Goal: Transaction & Acquisition: Purchase product/service

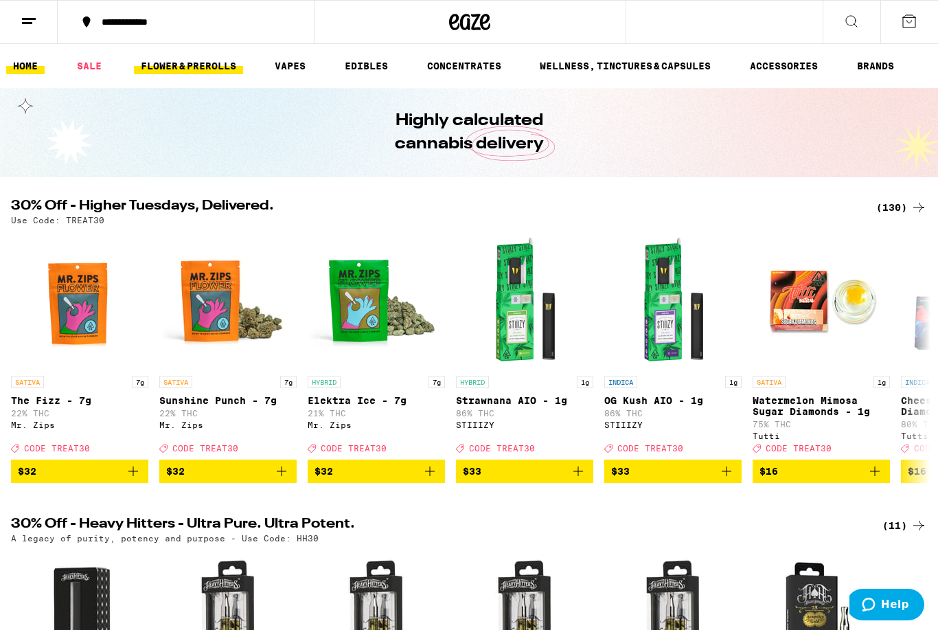
click at [230, 66] on link "FLOWER & PREROLLS" at bounding box center [188, 66] width 109 height 16
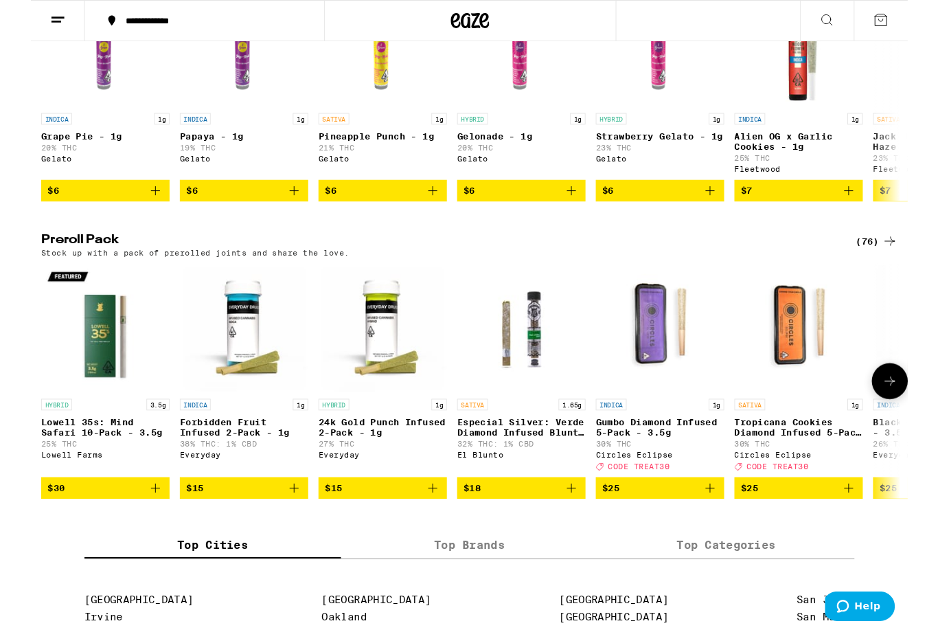
scroll to position [865, 0]
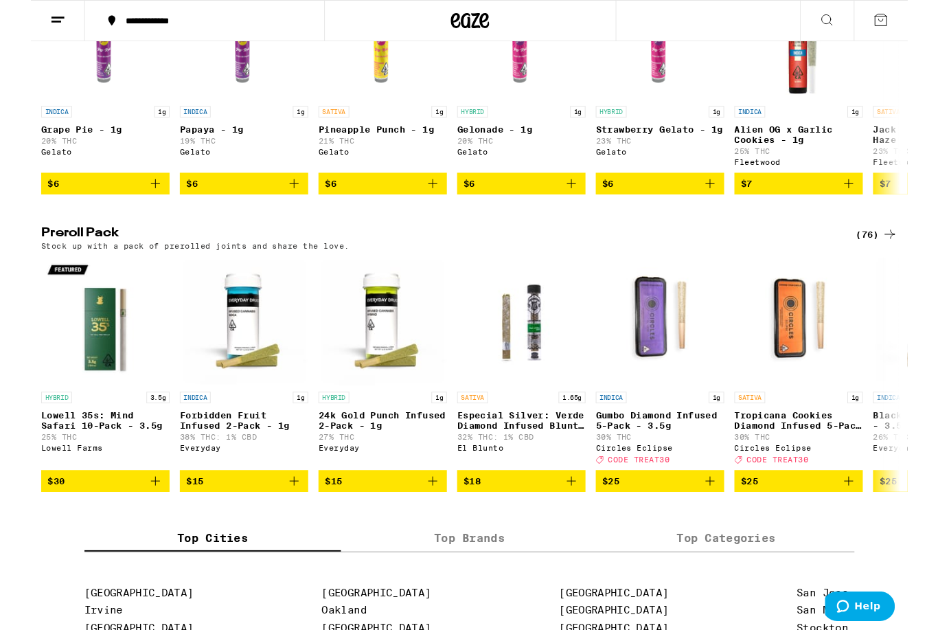
click at [916, 259] on icon at bounding box center [919, 250] width 16 height 16
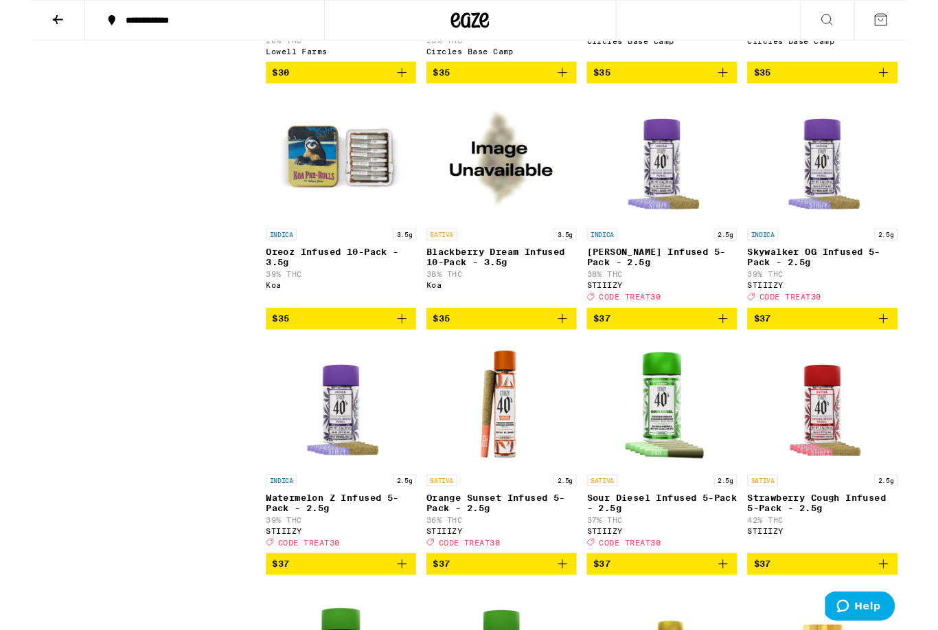
scroll to position [1618, 0]
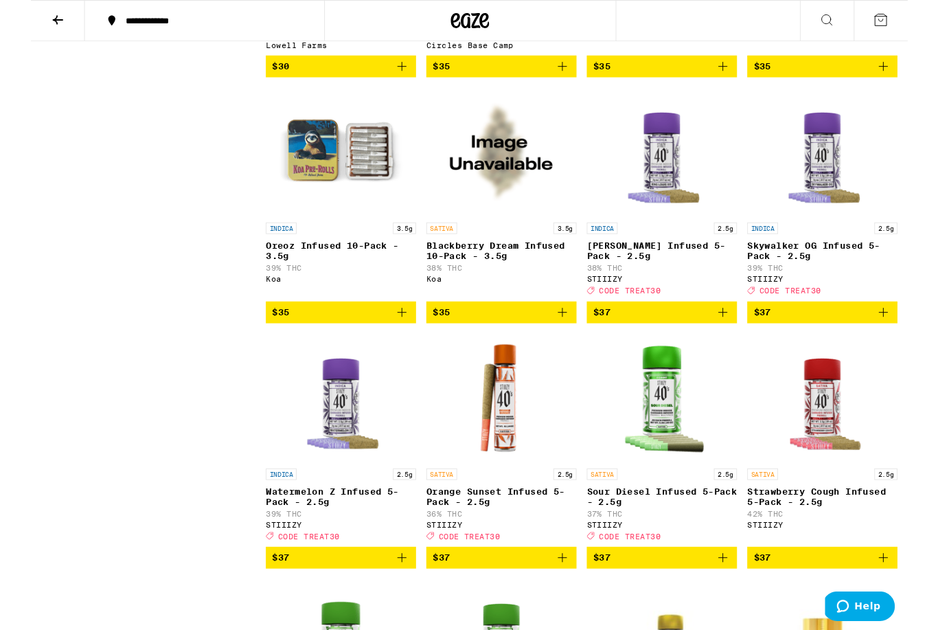
click at [791, 339] on span "$37" at bounding box center [782, 333] width 19 height 11
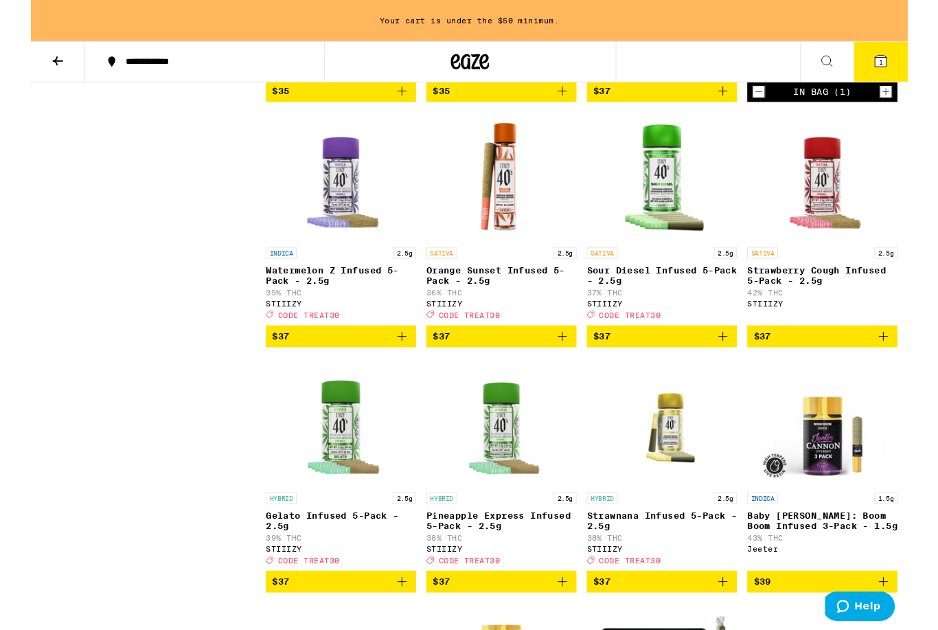
scroll to position [1905, 0]
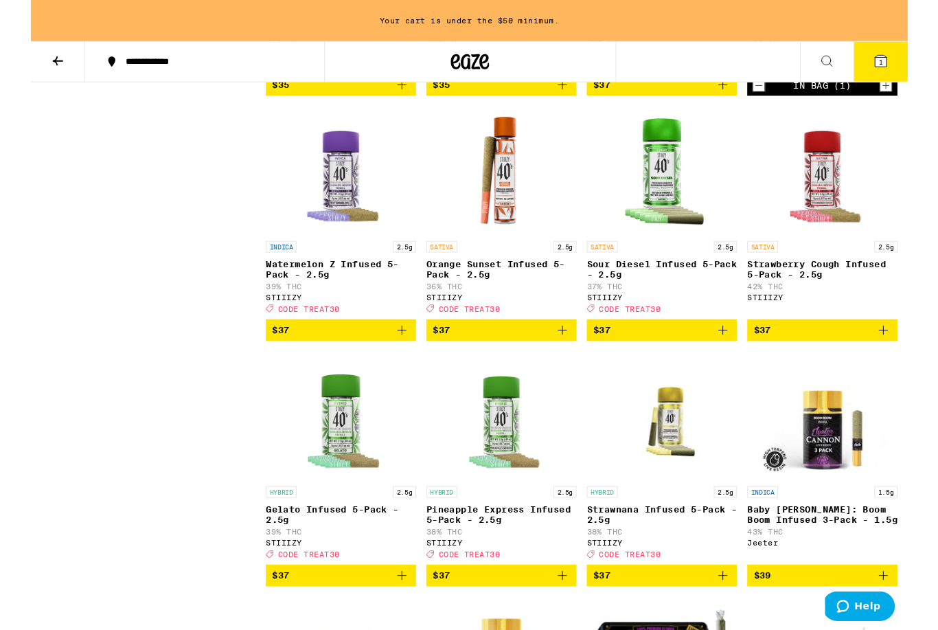
click at [295, 361] on span "$37" at bounding box center [331, 353] width 147 height 16
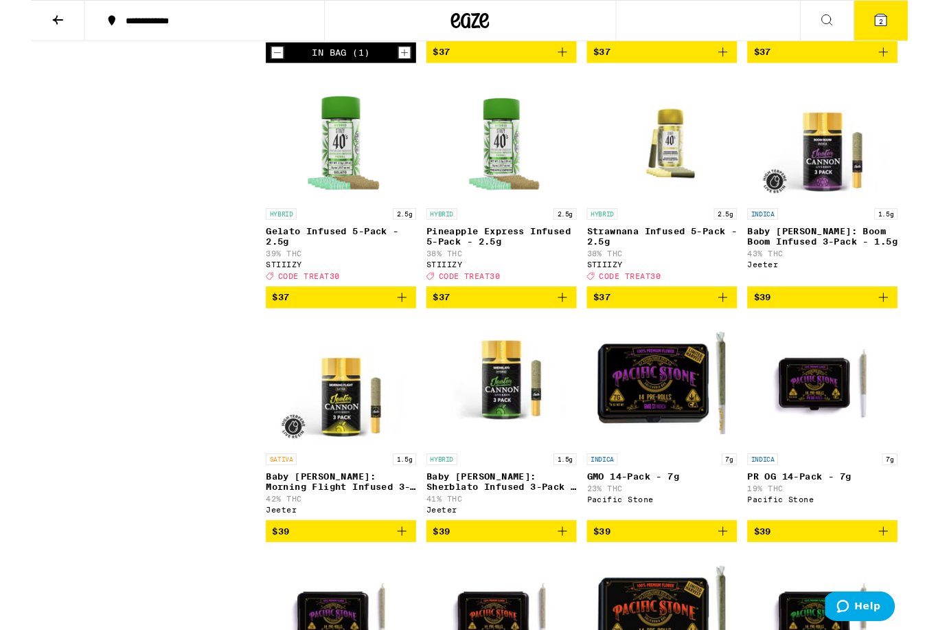
scroll to position [2161, 0]
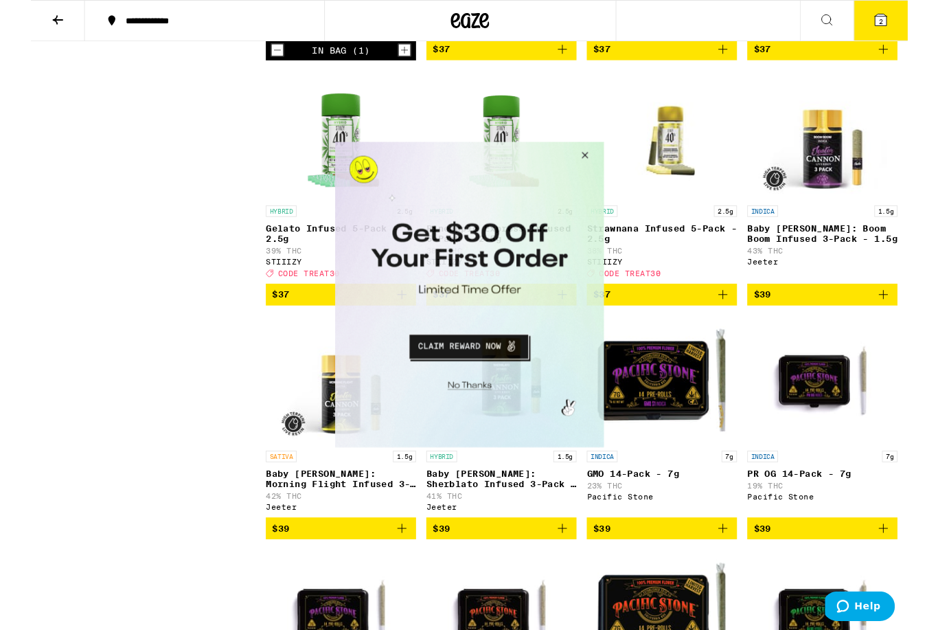
click at [602, 154] on button "Close Modal" at bounding box center [599, 157] width 37 height 33
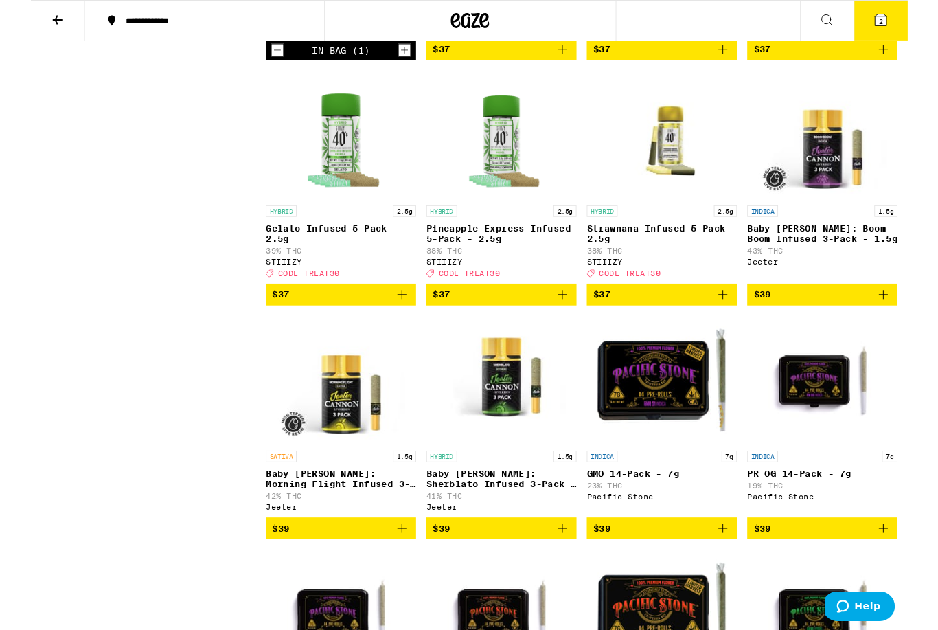
click at [282, 324] on span "$37" at bounding box center [331, 315] width 147 height 16
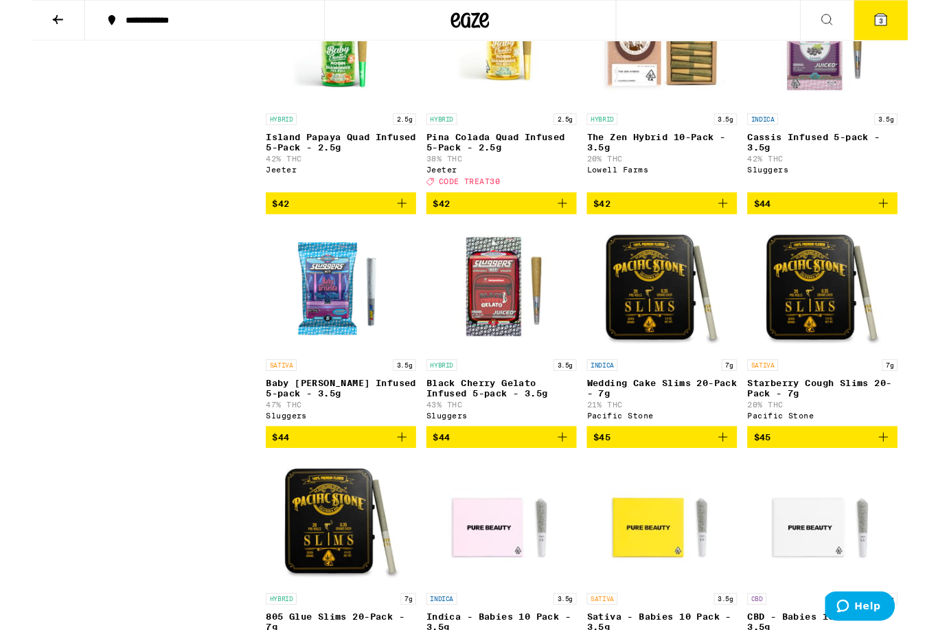
scroll to position [4049, 0]
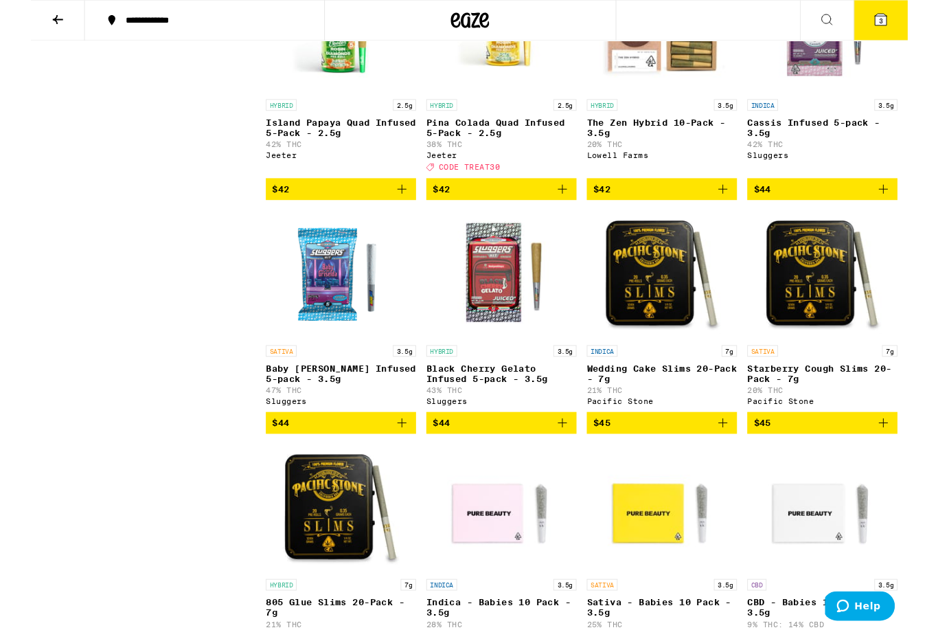
click at [789, 208] on span "$44" at bounding box center [782, 202] width 19 height 11
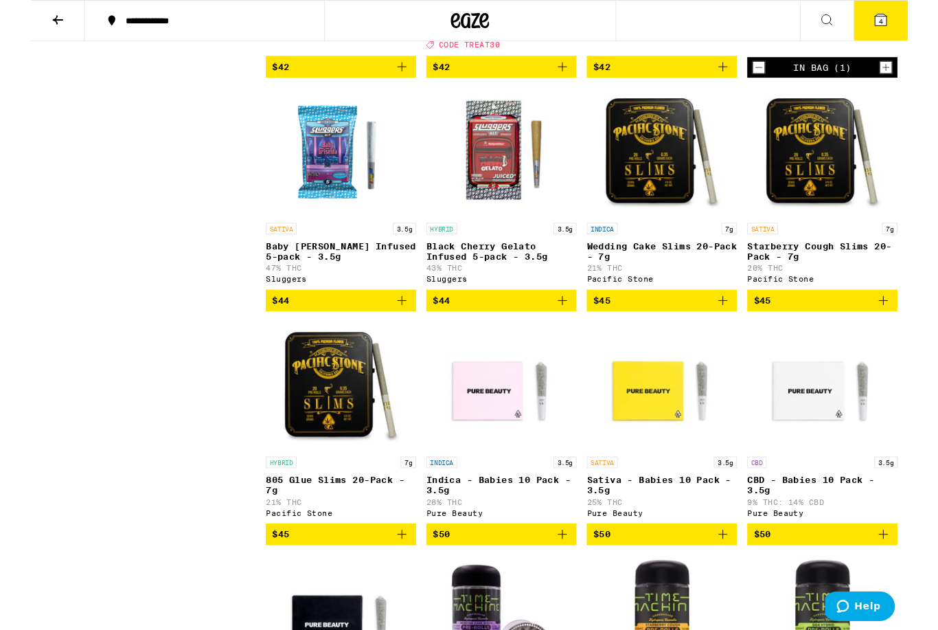
scroll to position [4186, 0]
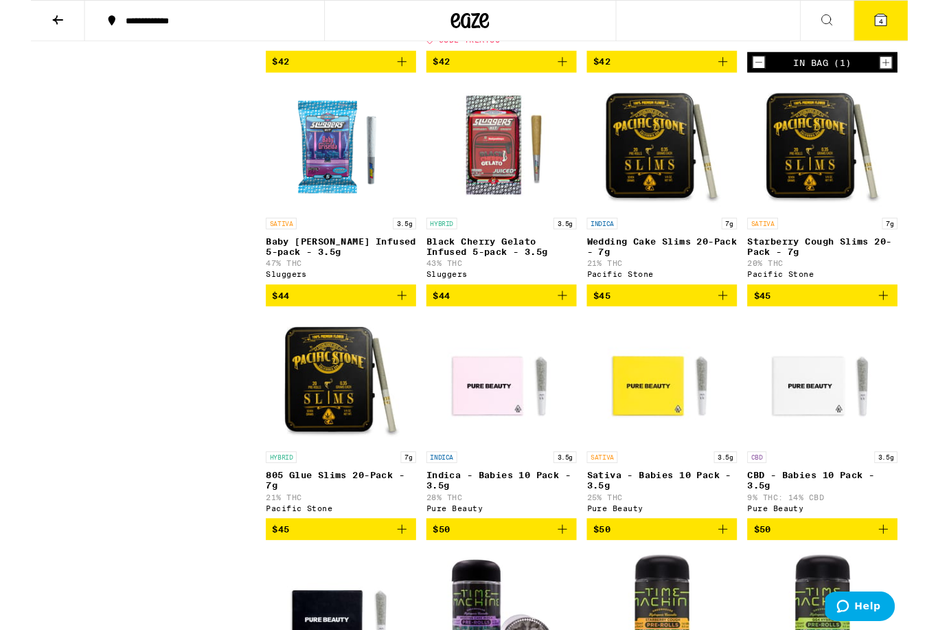
click at [492, 324] on span "$44" at bounding box center [503, 316] width 147 height 16
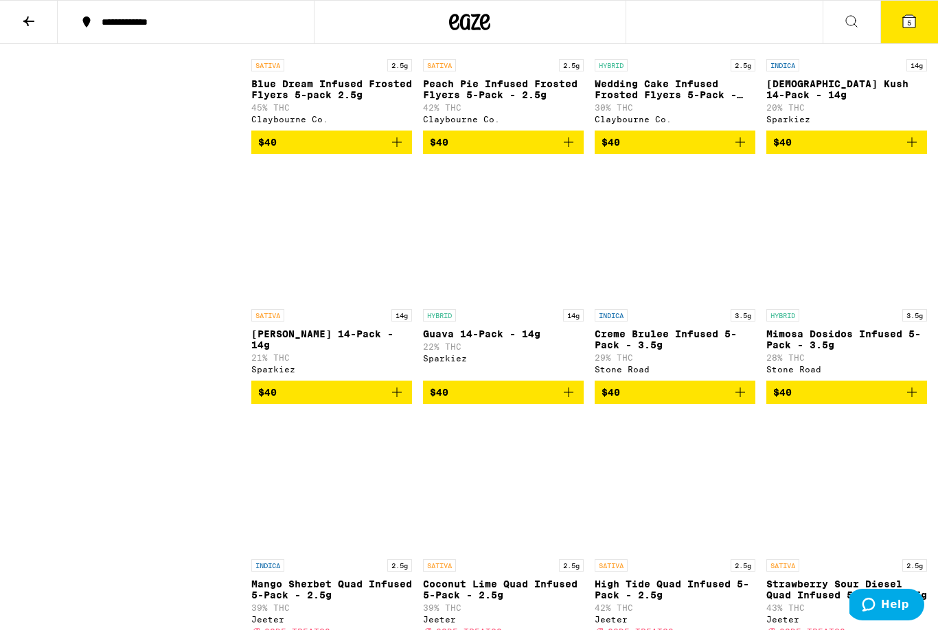
scroll to position [3210, 0]
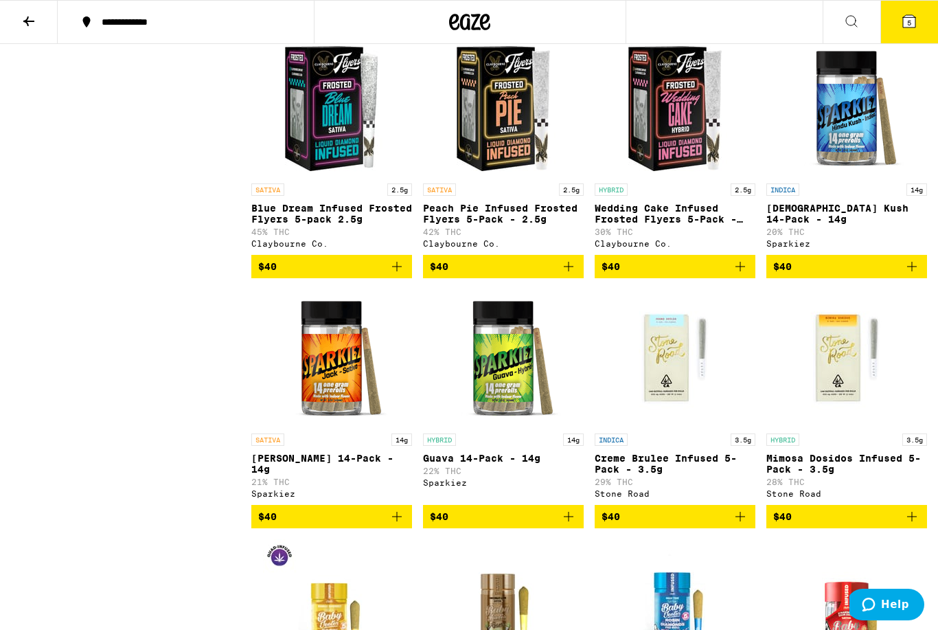
click at [914, 25] on icon at bounding box center [909, 21] width 12 height 12
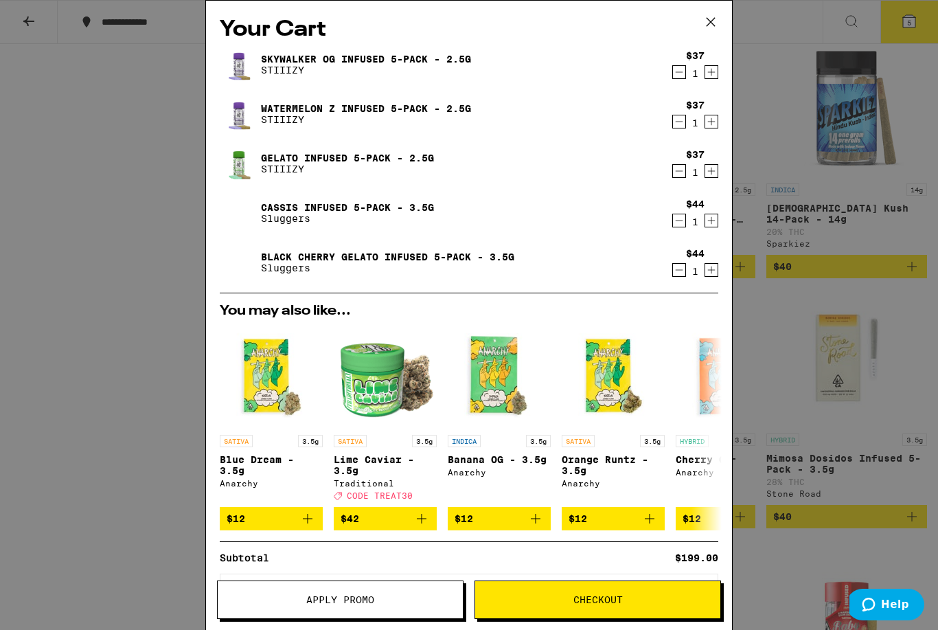
click at [576, 597] on span "Checkout" at bounding box center [598, 600] width 49 height 10
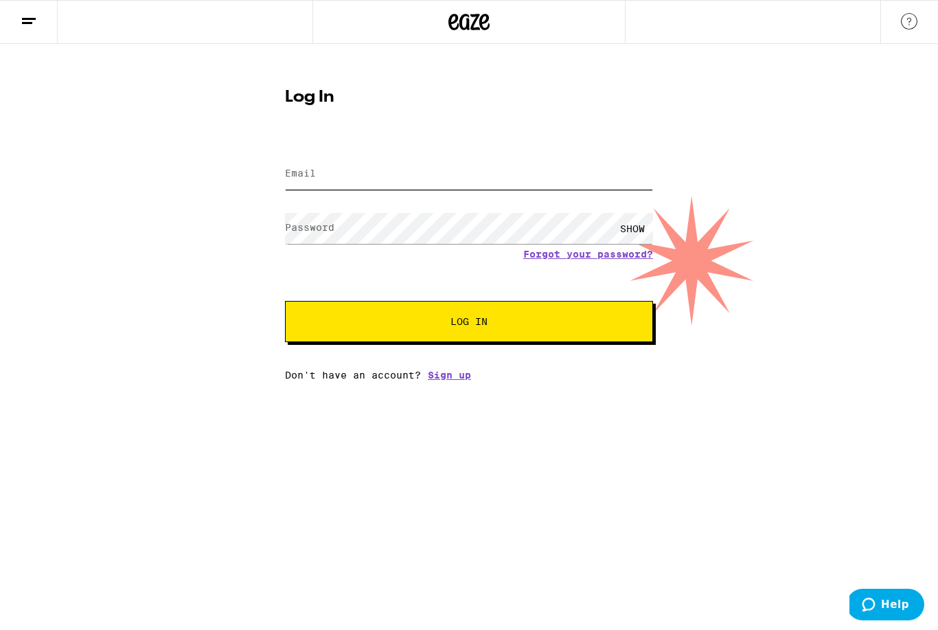
click at [361, 172] on input "Email" at bounding box center [469, 174] width 368 height 31
type input "[EMAIL_ADDRESS][DOMAIN_NAME]"
click at [469, 324] on button "Log In" at bounding box center [469, 321] width 368 height 41
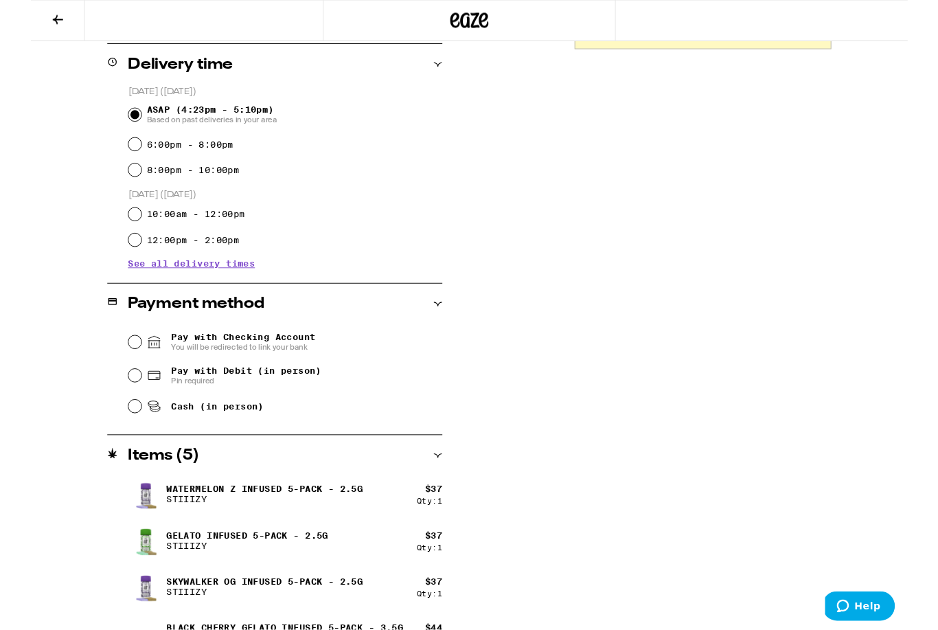
scroll to position [338, 0]
click at [111, 363] on input "Pay with Checking Account You will be redirected to link your bank" at bounding box center [111, 366] width 14 height 14
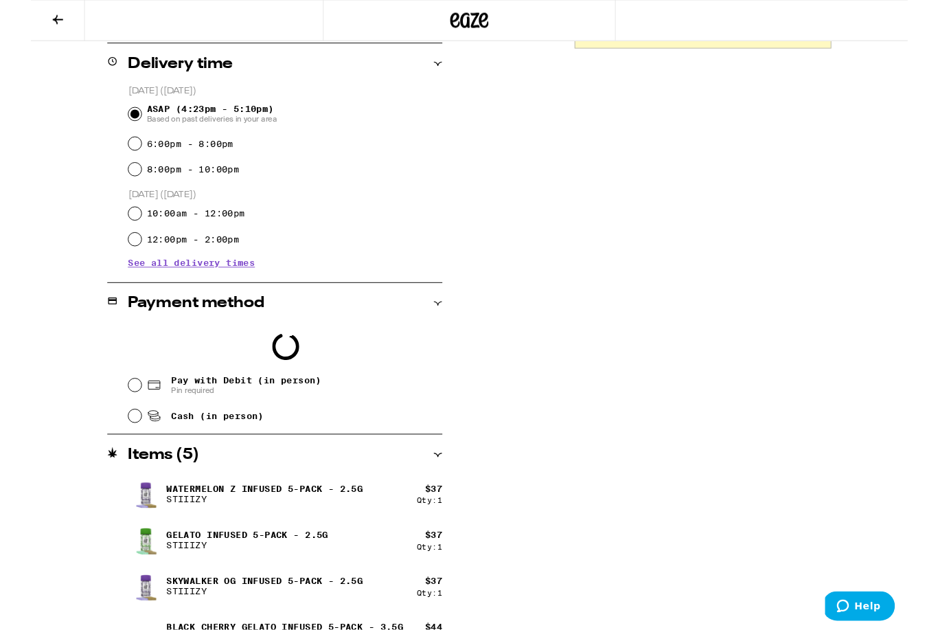
scroll to position [339, 0]
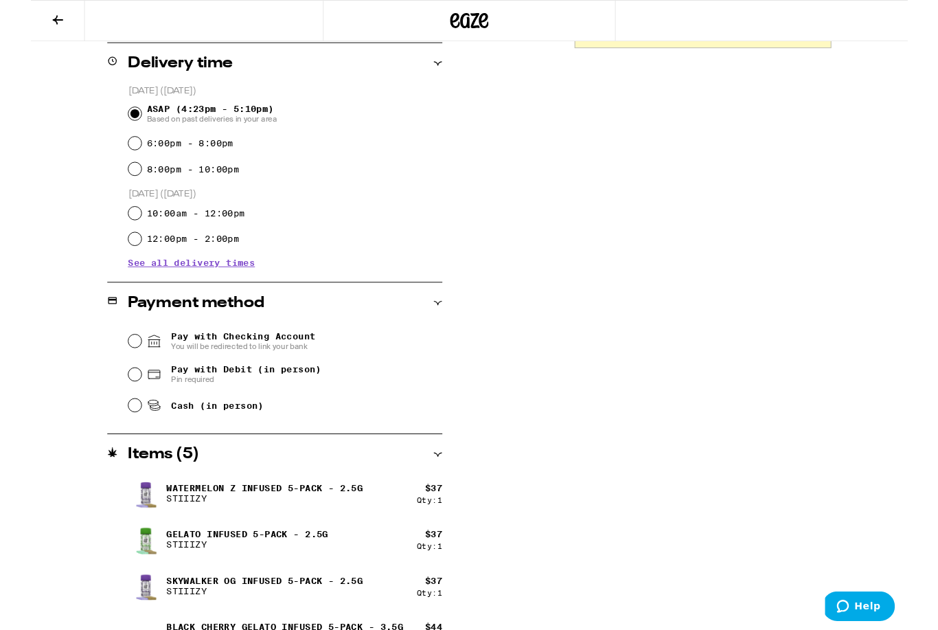
click at [109, 439] on input "Cash (in person)" at bounding box center [111, 434] width 14 height 14
radio input "true"
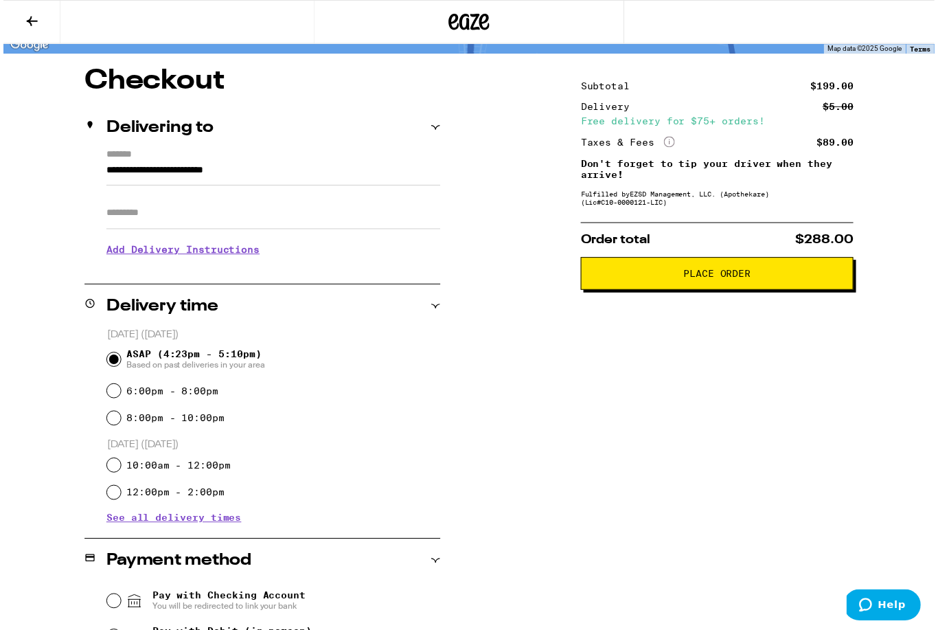
scroll to position [0, 0]
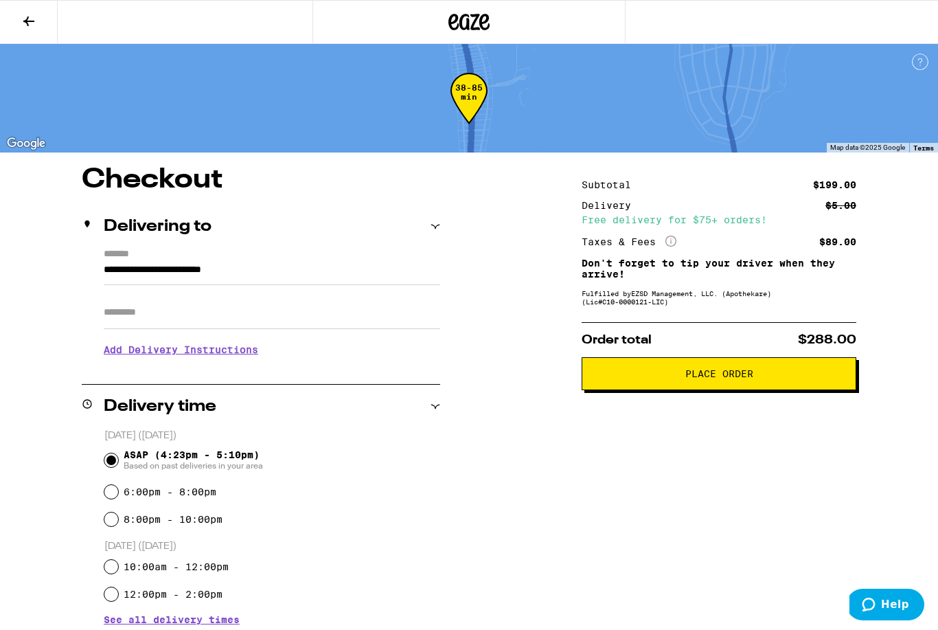
click at [28, 21] on icon at bounding box center [28, 21] width 11 height 10
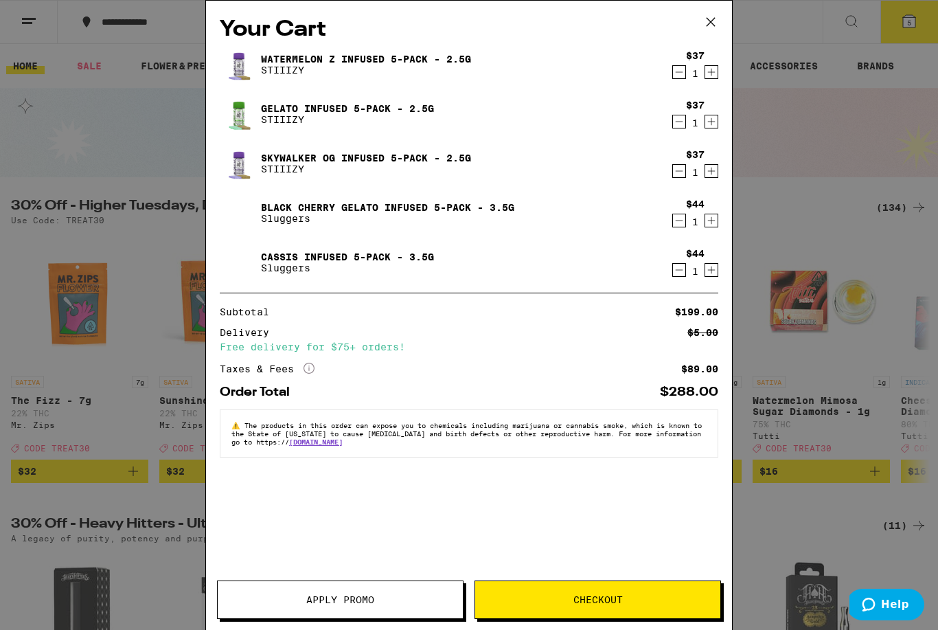
drag, startPoint x: 679, startPoint y: 125, endPoint x: 673, endPoint y: 111, distance: 15.7
click at [679, 125] on icon "Decrement" at bounding box center [679, 121] width 12 height 16
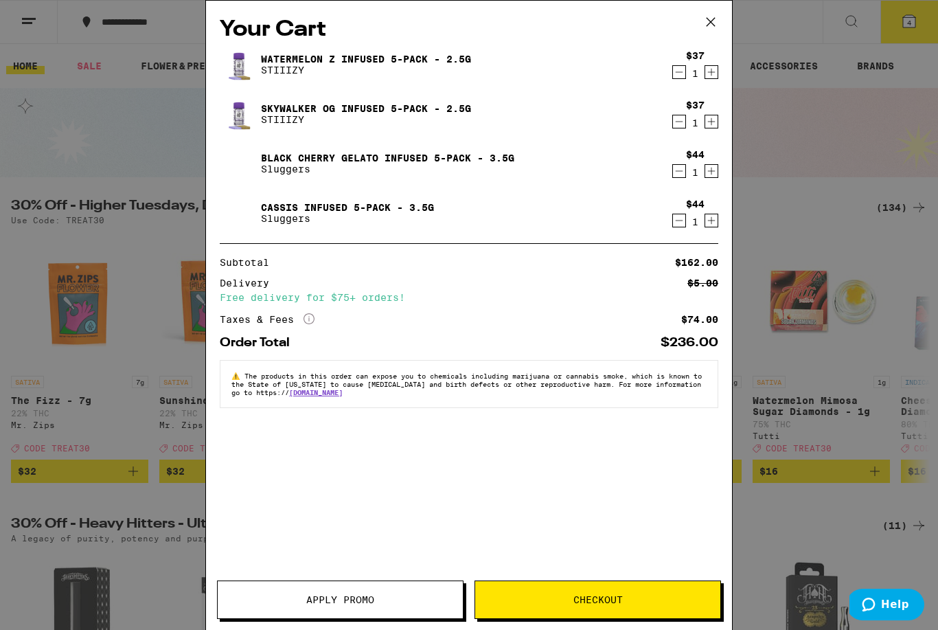
click at [711, 19] on icon at bounding box center [711, 22] width 21 height 21
